Goal: Information Seeking & Learning: Find contact information

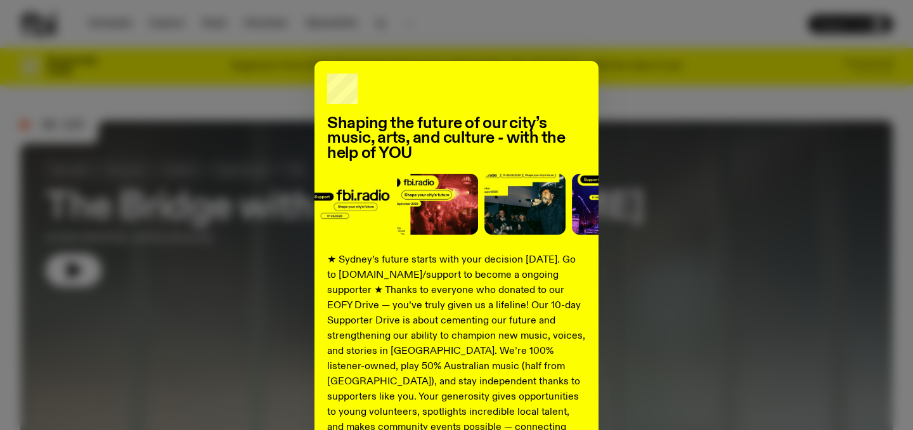
click at [639, 107] on div "Shaping the future of our city’s music, arts, and culture - with the help of YO…" at bounding box center [456, 321] width 872 height 521
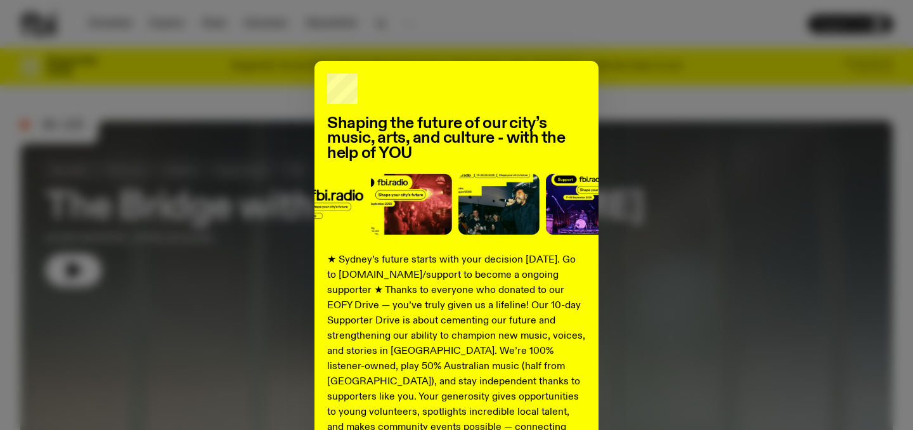
scroll to position [197, 0]
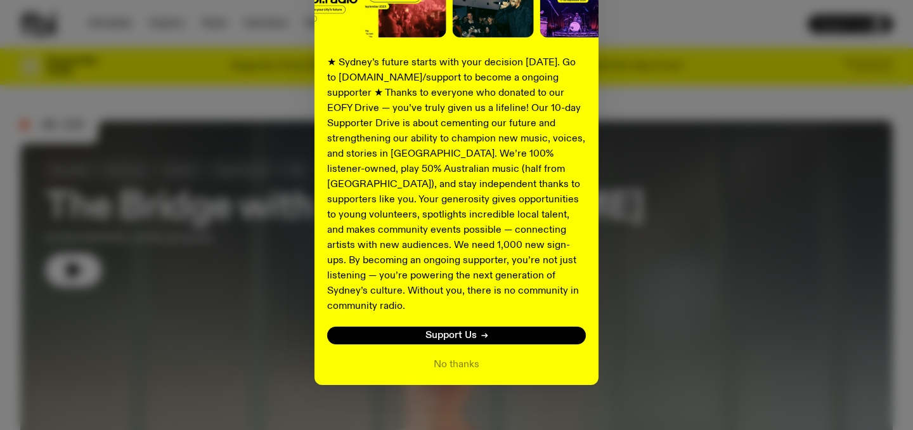
click at [680, 337] on div "Shaping the future of our city’s music, arts, and culture - with the help of YO…" at bounding box center [456, 124] width 872 height 521
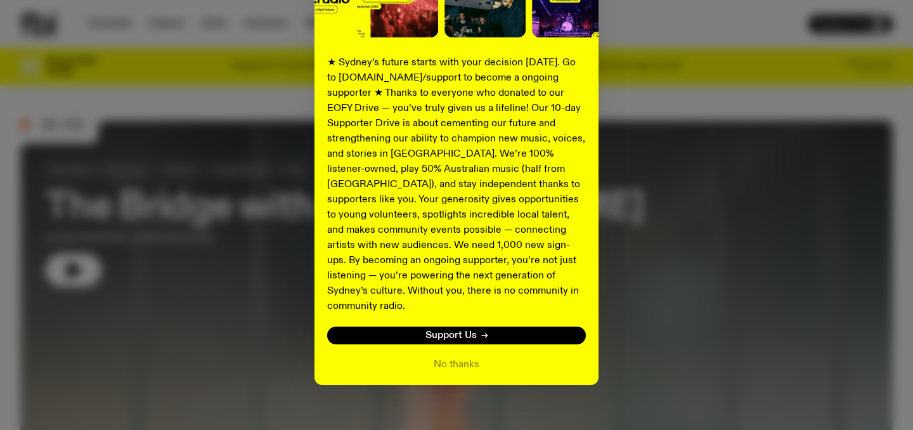
click at [762, 283] on div "Shaping the future of our city’s music, arts, and culture - with the help of YO…" at bounding box center [456, 124] width 872 height 521
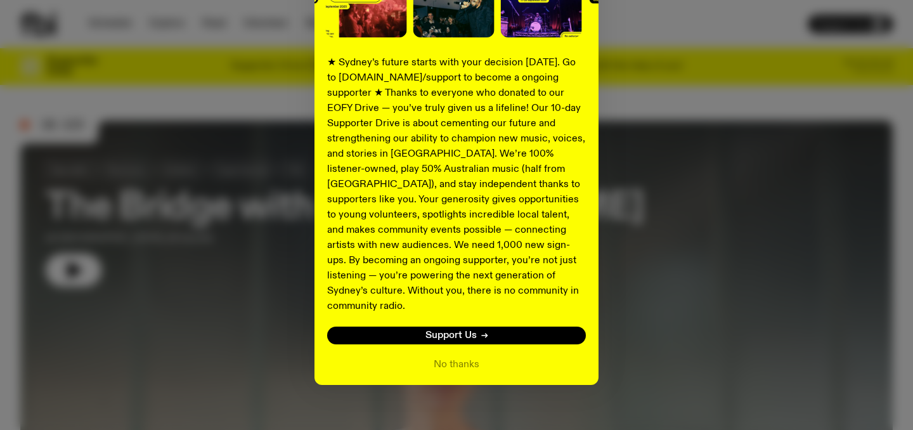
scroll to position [0, 0]
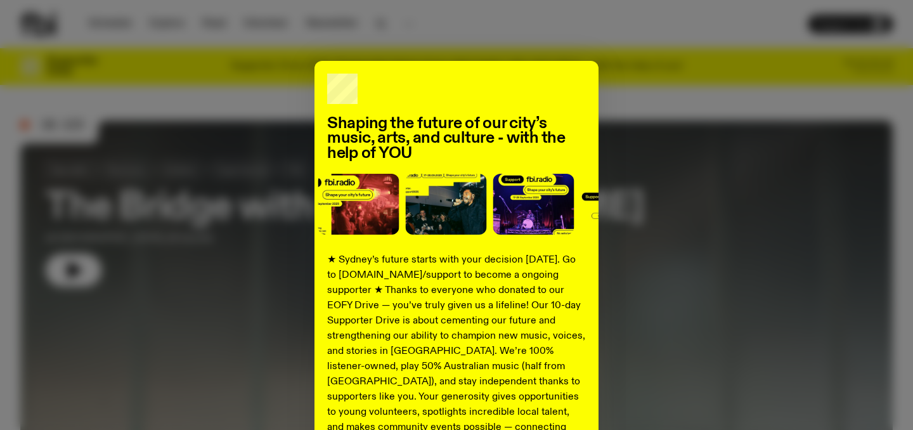
click at [805, 185] on div "Shaping the future of our city’s music, arts, and culture - with the help of YO…" at bounding box center [456, 321] width 872 height 521
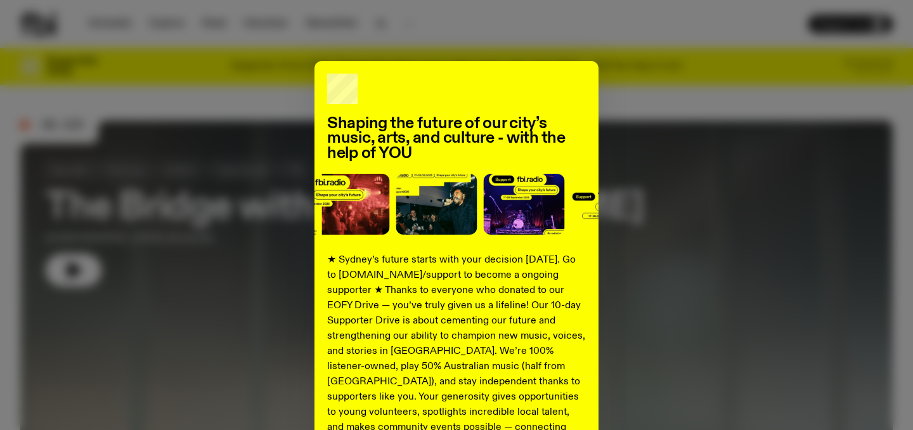
scroll to position [197, 0]
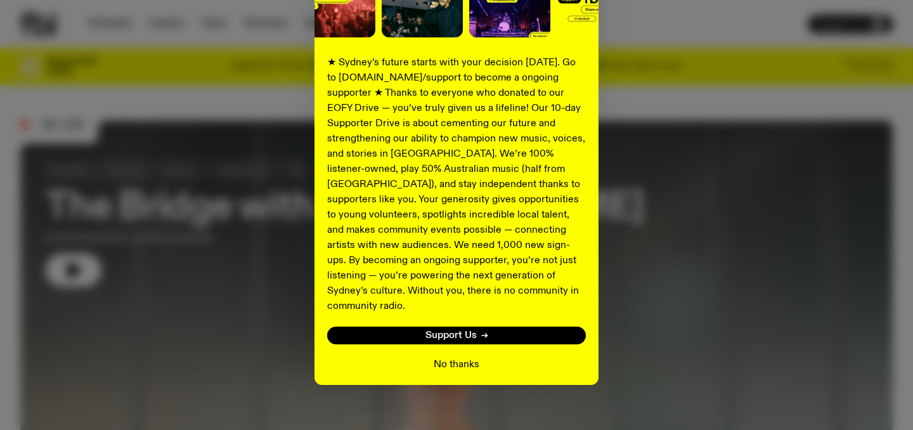
click at [450, 357] on button "No thanks" at bounding box center [457, 364] width 46 height 15
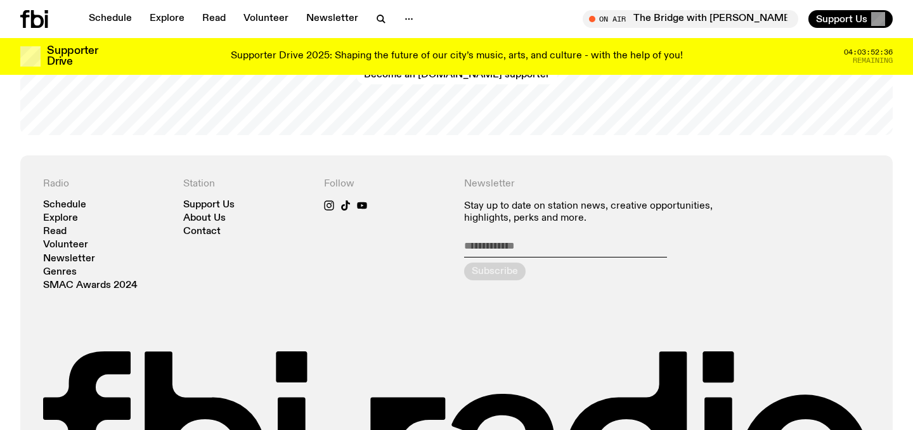
scroll to position [2654, 0]
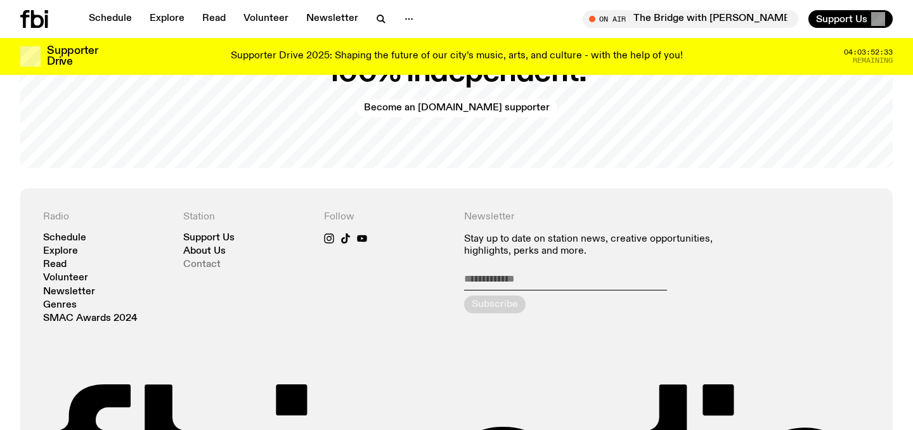
click at [212, 260] on link "Contact" at bounding box center [201, 265] width 37 height 10
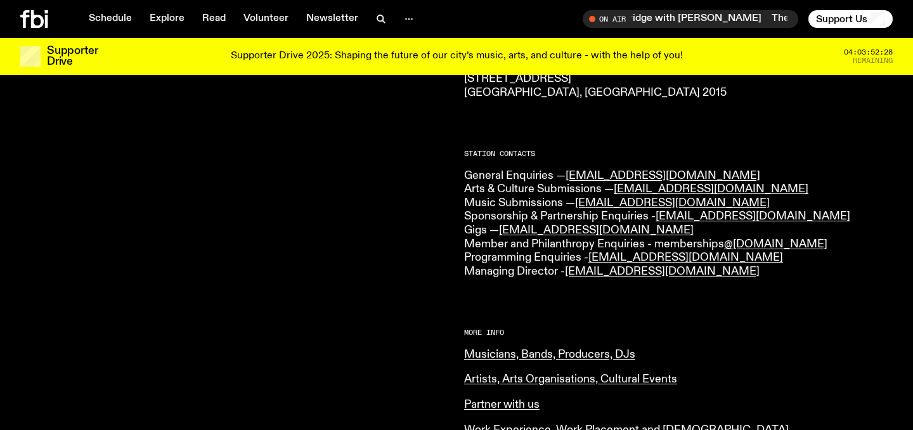
scroll to position [274, 0]
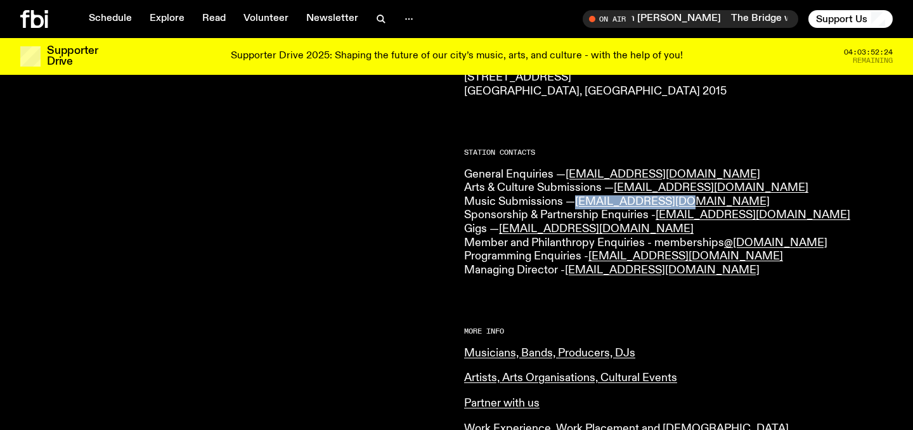
drag, startPoint x: 574, startPoint y: 204, endPoint x: 688, endPoint y: 202, distance: 113.5
click at [688, 202] on p "General Enquiries — [EMAIL_ADDRESS][DOMAIN_NAME] Arts & Culture Submissions — […" at bounding box center [678, 223] width 429 height 110
copy p "[EMAIL_ADDRESS][DOMAIN_NAME]"
click at [824, 310] on div "CONTACT US Office Hours: Tue-Fri, 10am-6pm Text the Studio — 0435 123 945 Gener…" at bounding box center [678, 274] width 429 height 743
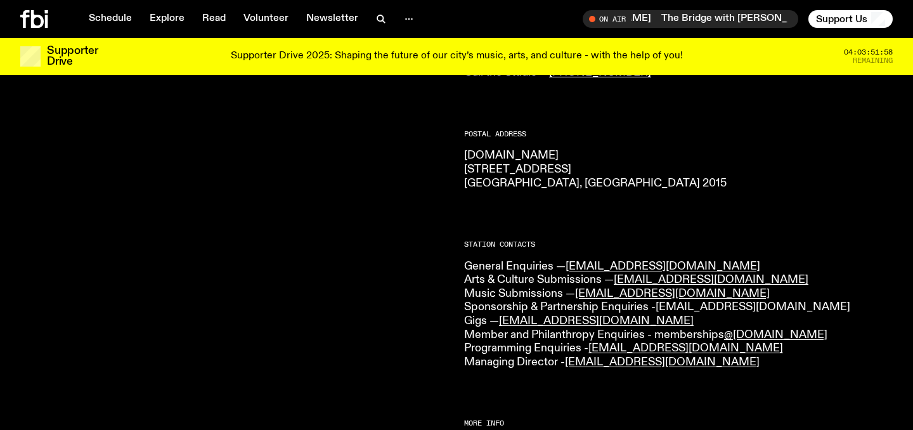
scroll to position [181, 0]
drag, startPoint x: 739, startPoint y: 365, endPoint x: 568, endPoint y: 367, distance: 170.6
click at [568, 367] on p "General Enquiries — [EMAIL_ADDRESS][DOMAIN_NAME] Arts & Culture Submissions — […" at bounding box center [678, 316] width 429 height 110
copy link "[EMAIL_ADDRESS][DOMAIN_NAME]"
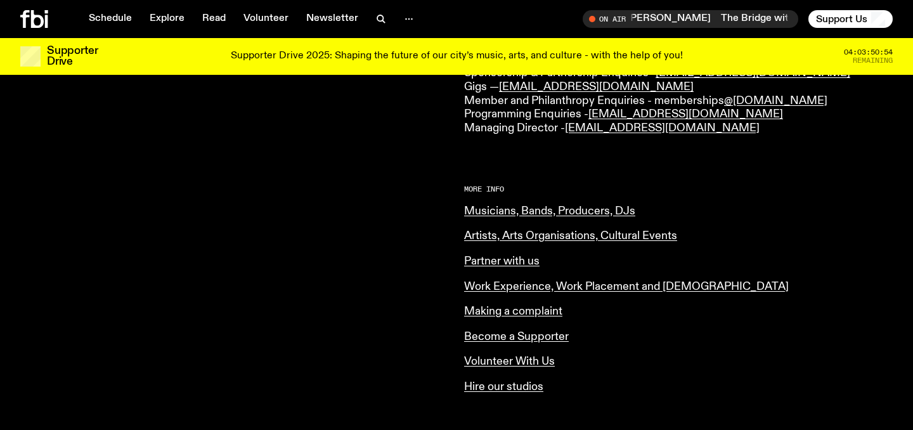
scroll to position [0, 0]
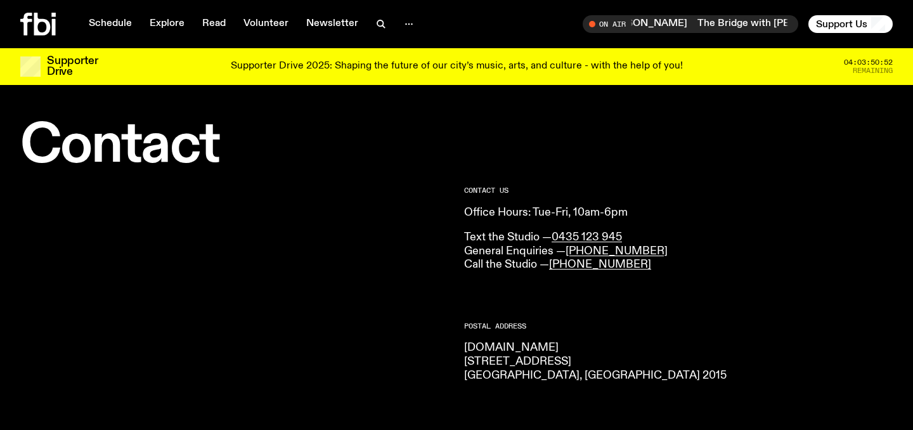
click at [52, 23] on icon at bounding box center [54, 27] width 4 height 16
